Goal: Transaction & Acquisition: Purchase product/service

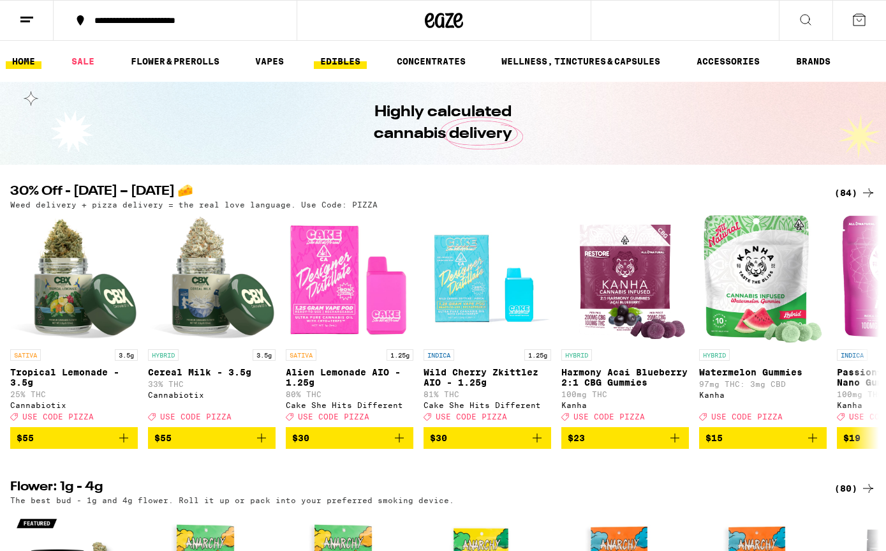
click at [350, 65] on link "EDIBLES" at bounding box center [340, 61] width 53 height 15
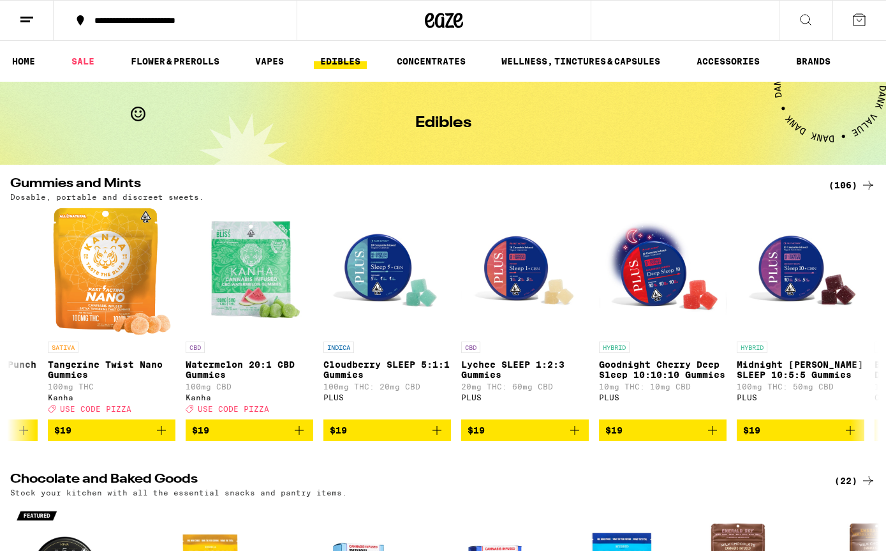
scroll to position [0, 7281]
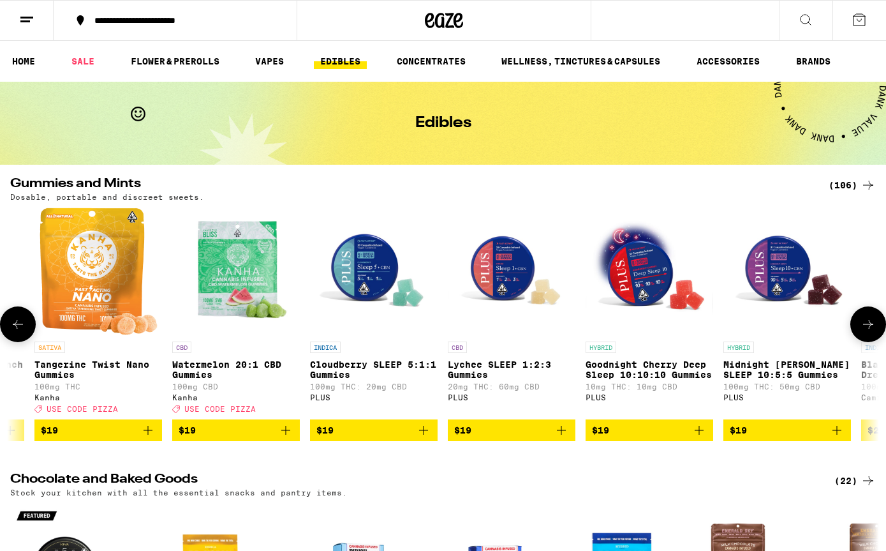
click at [779, 373] on p "Midnight [PERSON_NAME] SLEEP 10:5:5 Gummies" at bounding box center [788, 369] width 128 height 20
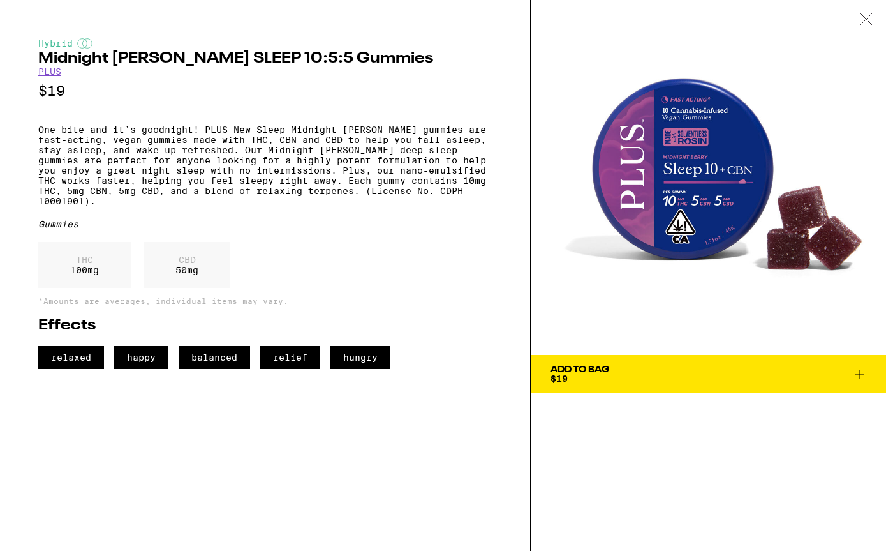
click at [854, 375] on icon at bounding box center [859, 373] width 15 height 15
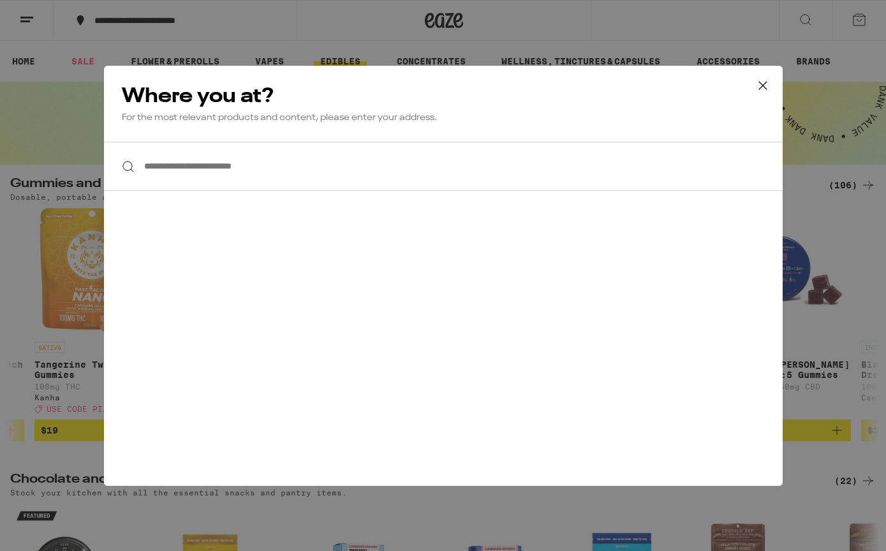
click at [770, 84] on icon at bounding box center [763, 85] width 19 height 19
